Goal: Information Seeking & Learning: Learn about a topic

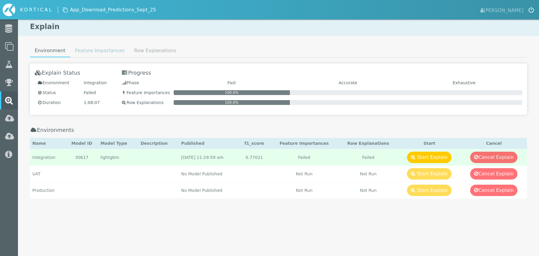
click at [96, 54] on link "Feature Importances" at bounding box center [99, 51] width 59 height 12
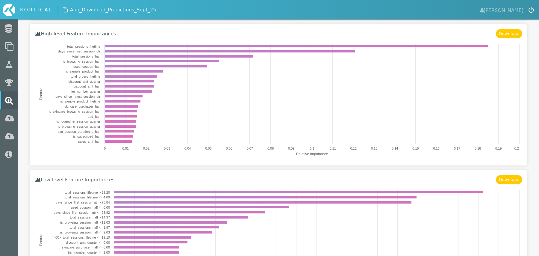
scroll to position [144, 0]
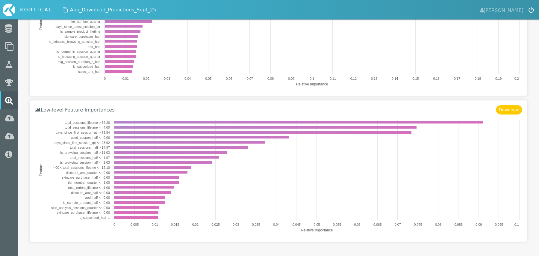
click at [78, 121] on text "total_sessions_lifetime > 32.20" at bounding box center [87, 123] width 45 height 4
drag, startPoint x: 78, startPoint y: 121, endPoint x: 101, endPoint y: 131, distance: 24.9
click at [101, 131] on g "total_sessions_lifetime > 32.20 total_sessions_lifetime <= 4.00 days_since_firs…" at bounding box center [80, 170] width 59 height 99
drag, startPoint x: 100, startPoint y: 127, endPoint x: 100, endPoint y: 153, distance: 25.8
click at [101, 153] on g "total_sessions_lifetime > 32.20 total_sessions_lifetime <= 4.00 days_since_firs…" at bounding box center [80, 170] width 59 height 99
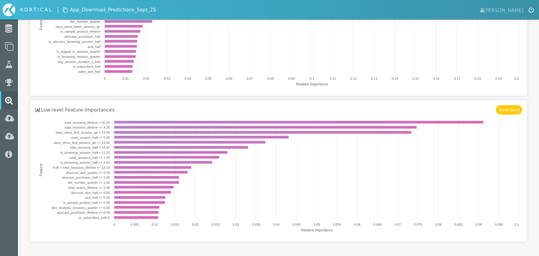
scroll to position [0, 0]
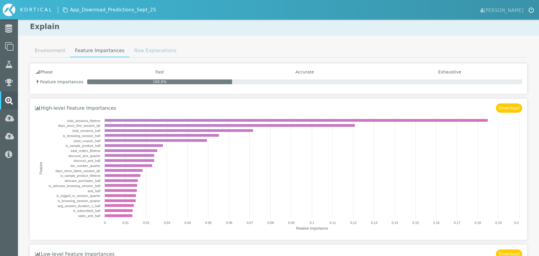
click at [135, 54] on link "Row Explanations" at bounding box center [155, 51] width 52 height 12
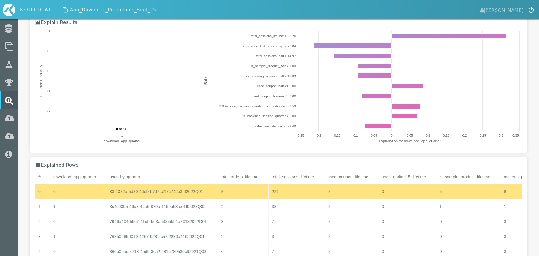
scroll to position [82, 0]
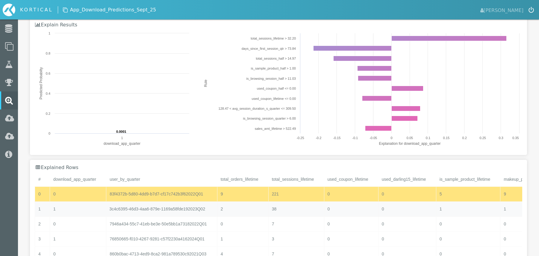
click at [179, 209] on div "3c4c6395-46d3-4aa6-879e-1169a58fde192023Q02" at bounding box center [161, 209] width 111 height 15
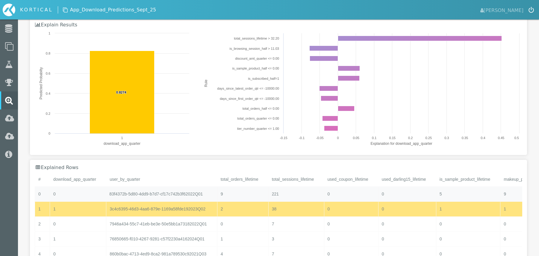
click at [179, 195] on div "83f4372b-5d80-4dd9-b7d7-cf17c742b3f62022Q01" at bounding box center [161, 194] width 111 height 15
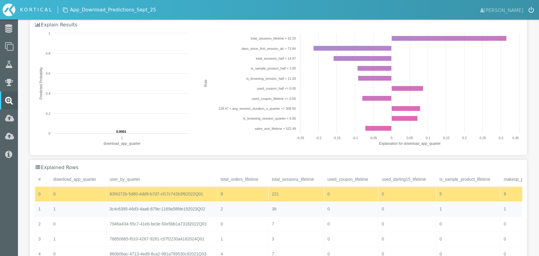
click at [178, 206] on div "3c4c6395-46d3-4aa6-879e-1169a58fde192023Q02" at bounding box center [161, 209] width 111 height 15
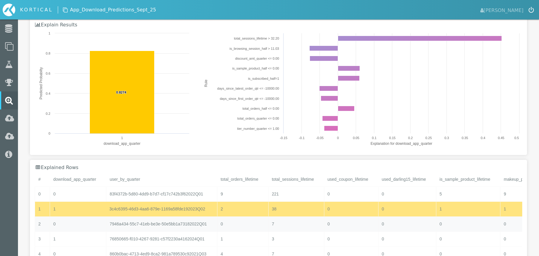
click at [173, 223] on div "7946a434-55c7-41eb-be3e-50e5bb1a73182022Q01" at bounding box center [161, 224] width 111 height 15
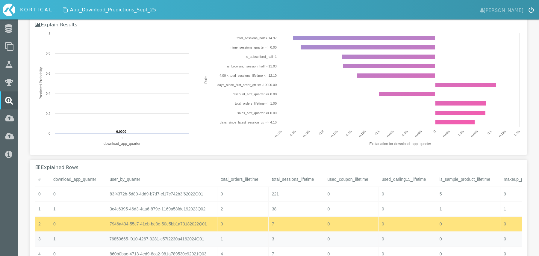
click at [179, 240] on div "76850665-f010-4267-9281-c57f2230a4162024Q01" at bounding box center [161, 239] width 111 height 15
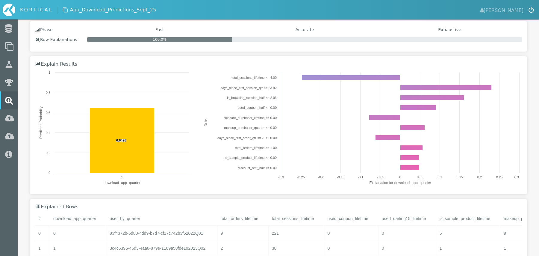
scroll to position [28, 0]
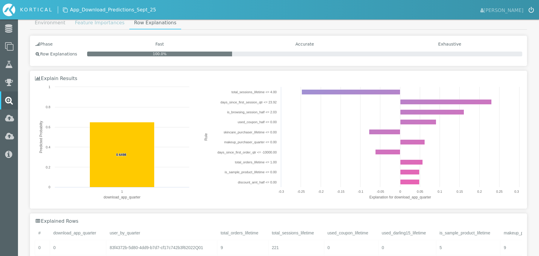
click at [89, 23] on link "Feature Importances" at bounding box center [99, 23] width 59 height 12
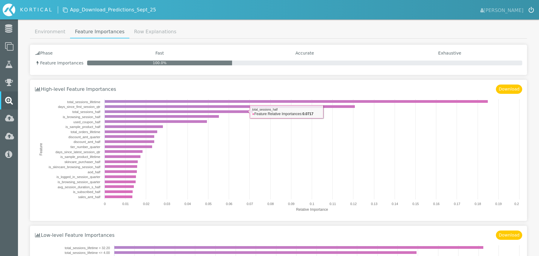
scroll to position [0, 0]
